Goal: Task Accomplishment & Management: Use online tool/utility

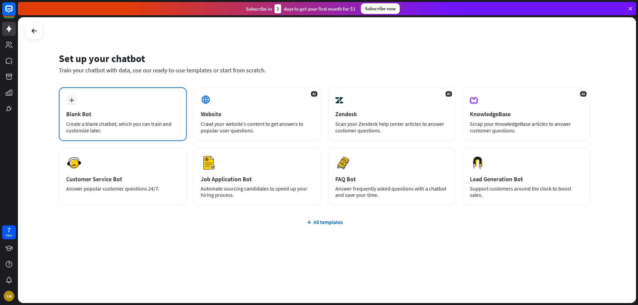
click at [70, 100] on icon "plus" at bounding box center [71, 100] width 5 height 5
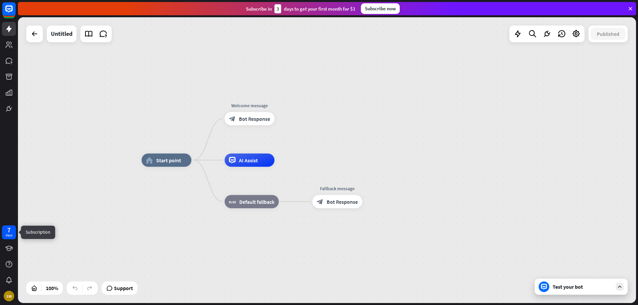
click at [5, 234] on div "7 days" at bounding box center [9, 233] width 14 height 14
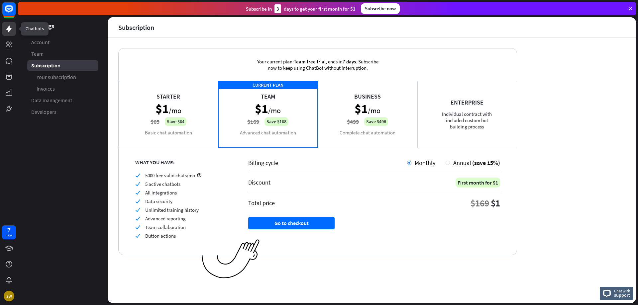
click at [10, 31] on icon at bounding box center [8, 29] width 5 height 7
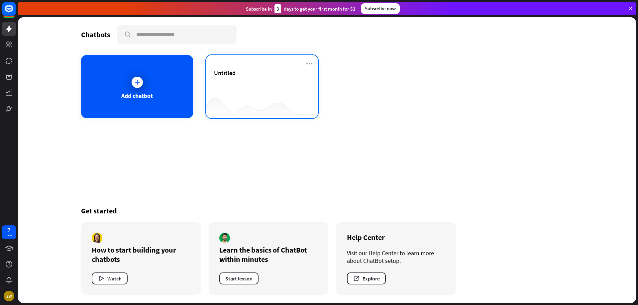
click at [267, 82] on div "Untitled" at bounding box center [262, 80] width 96 height 23
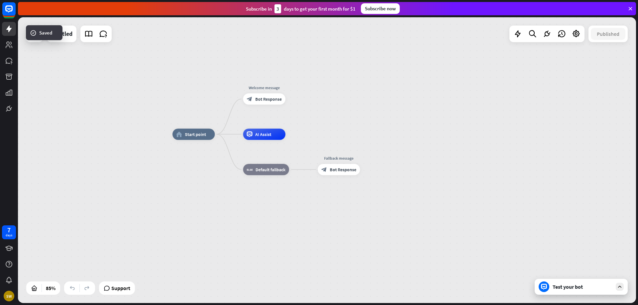
drag, startPoint x: 427, startPoint y: 154, endPoint x: 439, endPoint y: 150, distance: 13.1
click at [439, 150] on div "home_2 Start point Welcome message block_bot_response Bot Response AI Assist bl…" at bounding box center [436, 256] width 526 height 243
click at [88, 37] on icon at bounding box center [88, 34] width 9 height 9
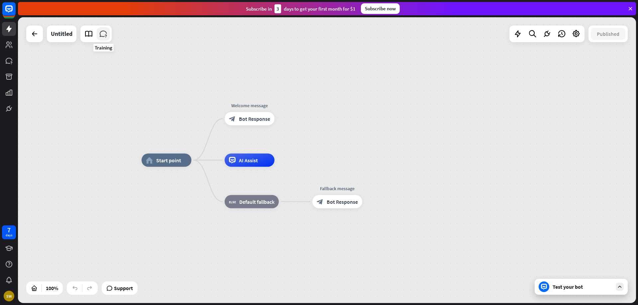
click at [104, 34] on icon at bounding box center [103, 34] width 9 height 9
